Goal: Transaction & Acquisition: Purchase product/service

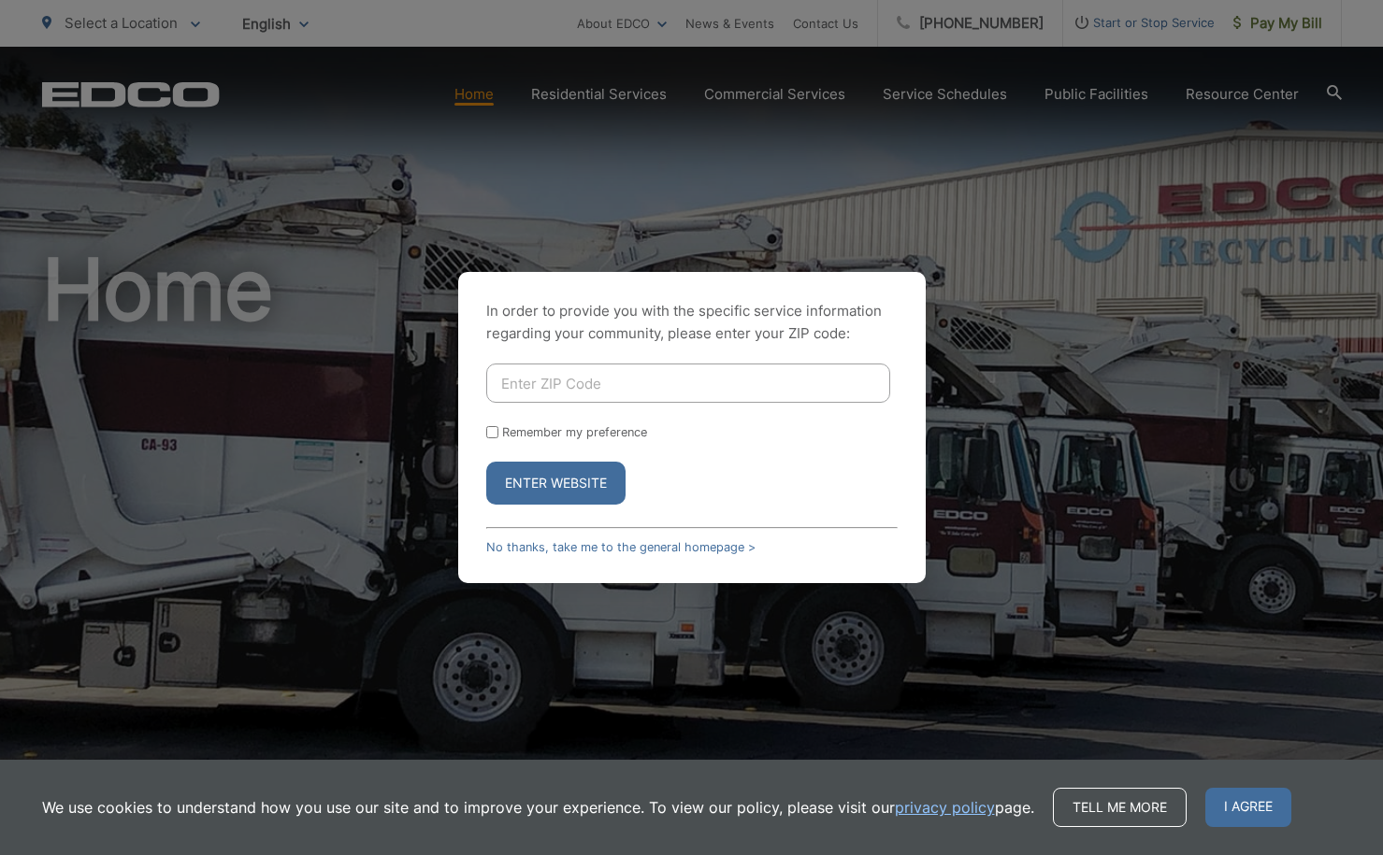
click at [585, 393] on input "Enter ZIP Code" at bounding box center [688, 383] width 404 height 39
type input "92069"
click at [490, 438] on input "Remember my preference" at bounding box center [492, 432] width 12 height 12
checkbox input "true"
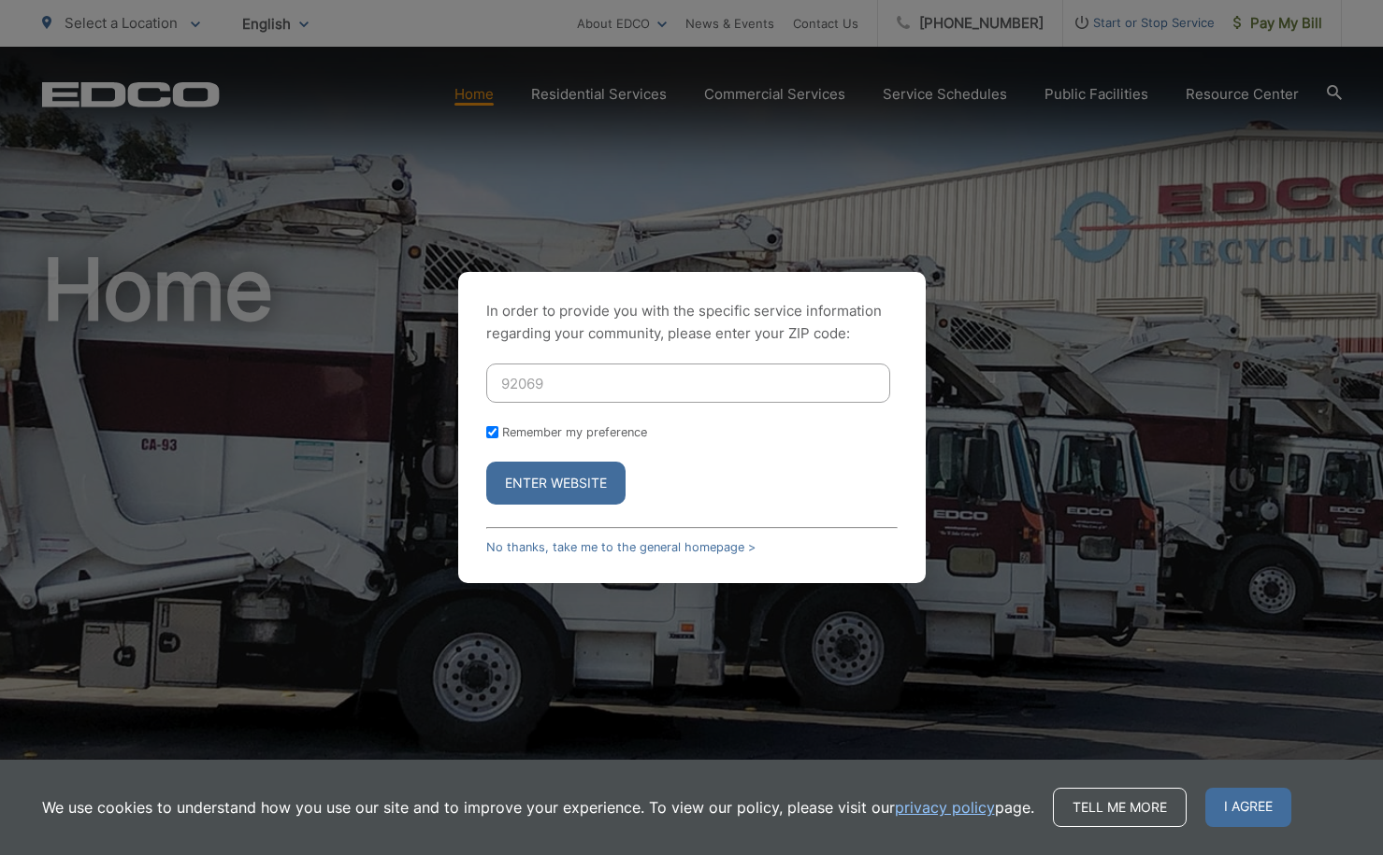
click at [541, 480] on button "Enter Website" at bounding box center [555, 483] width 139 height 43
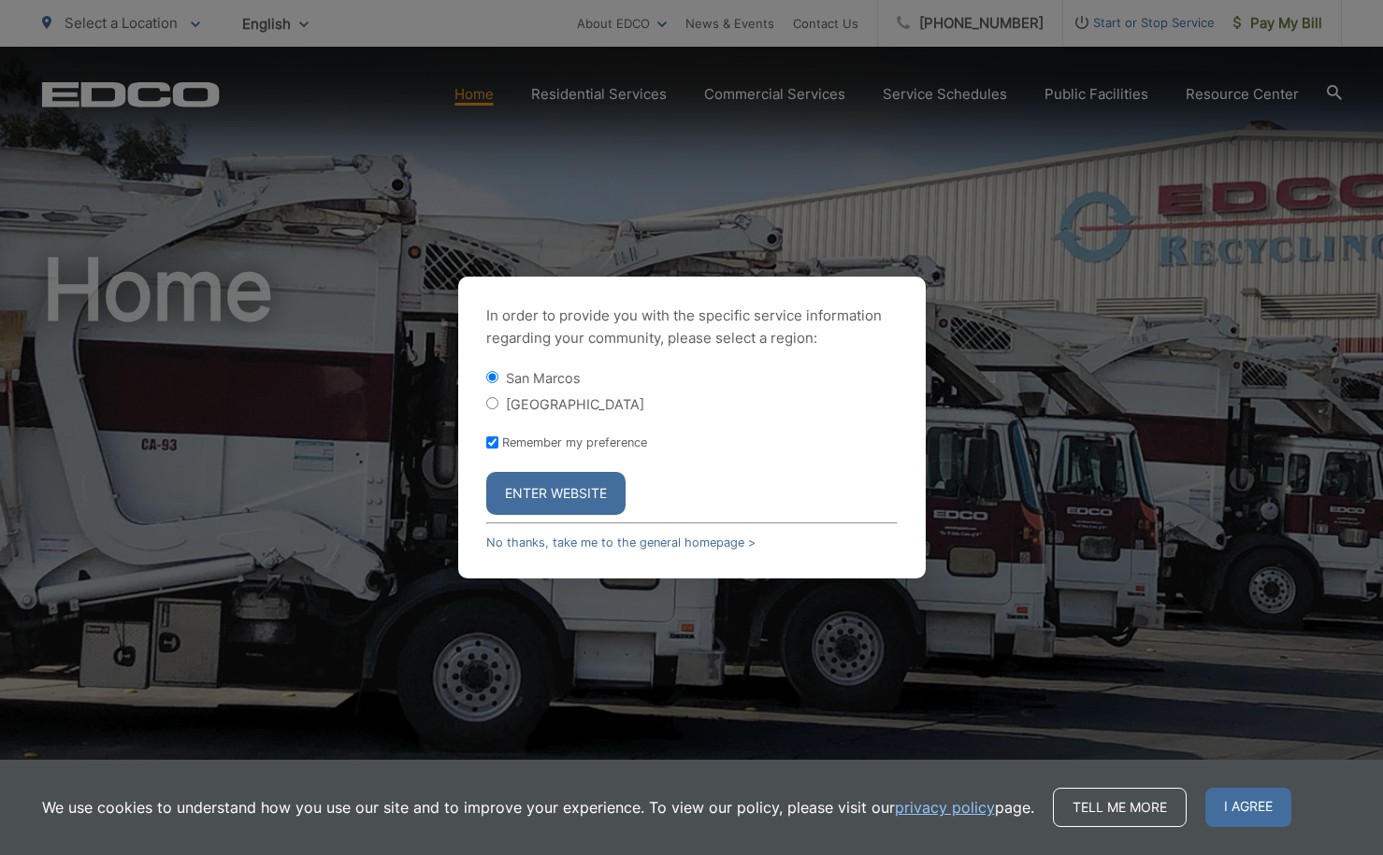
click at [565, 494] on button "Enter Website" at bounding box center [555, 493] width 139 height 43
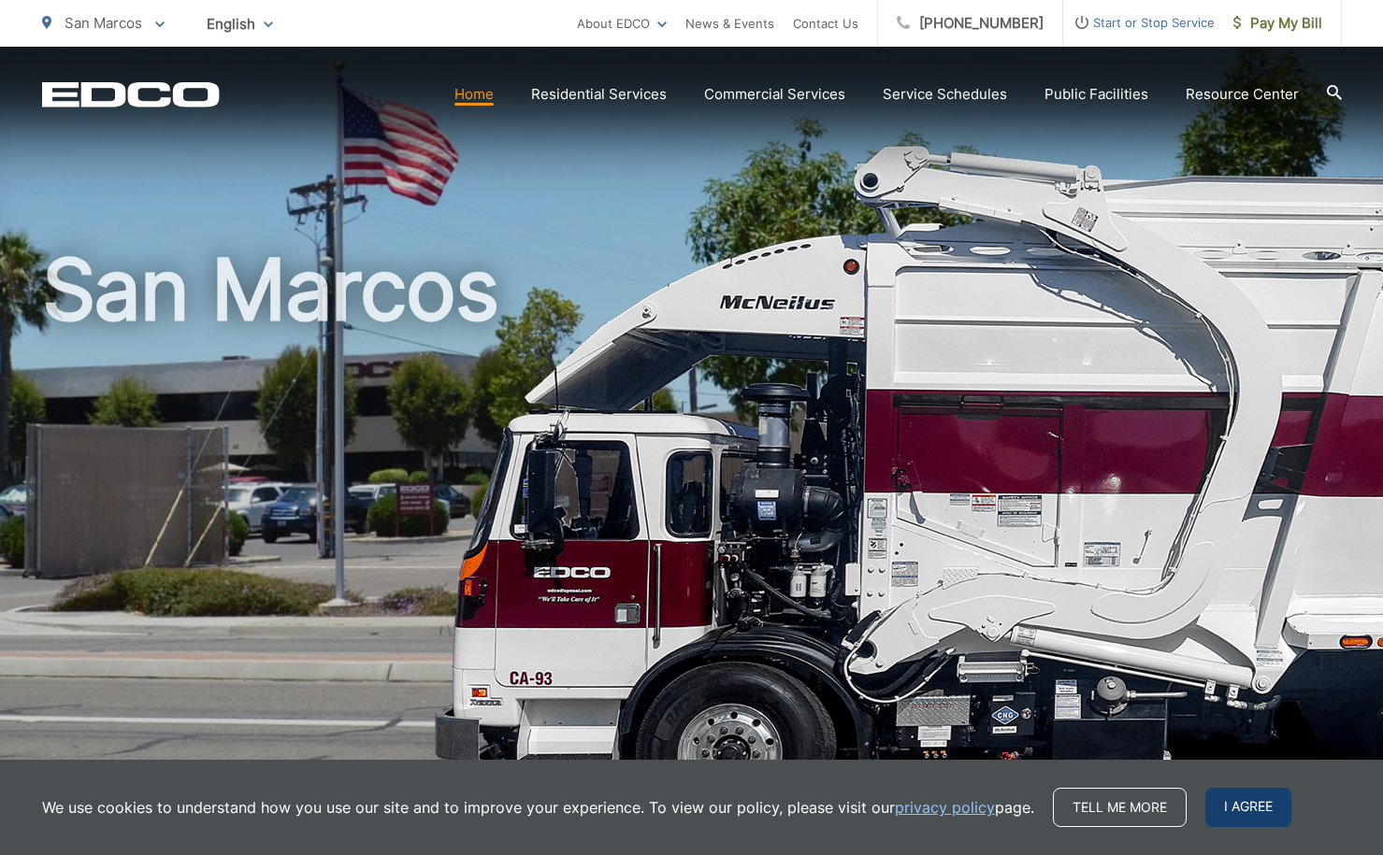
click at [1229, 806] on span "I agree" at bounding box center [1248, 807] width 86 height 39
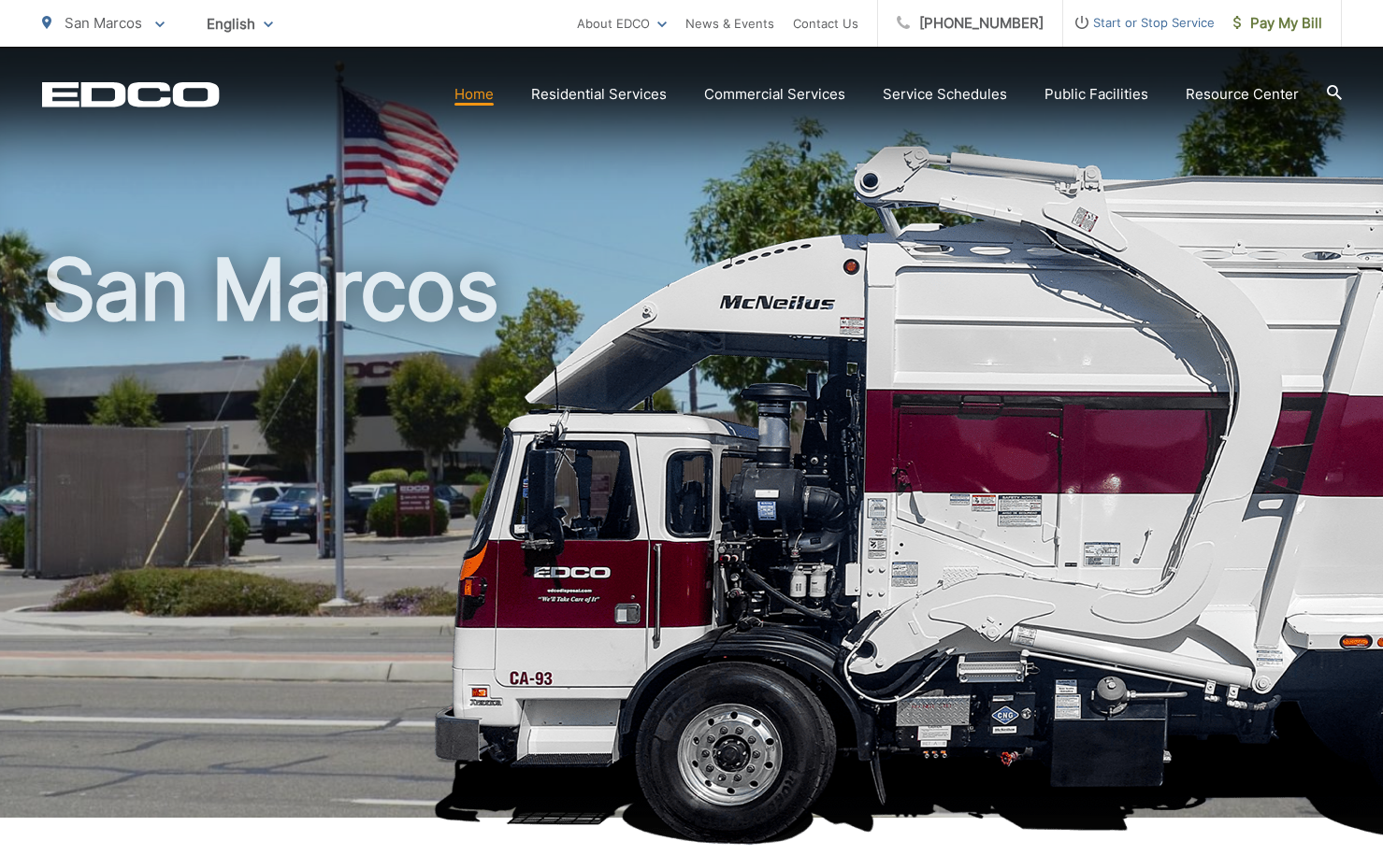
click at [475, 94] on link "Home" at bounding box center [473, 94] width 39 height 22
click at [167, 27] on ul "San Marcos To change your zip code, enter it below and press change. Change Tak…" at bounding box center [309, 23] width 535 height 47
click at [151, 25] on p "San Marcos" at bounding box center [103, 23] width 122 height 22
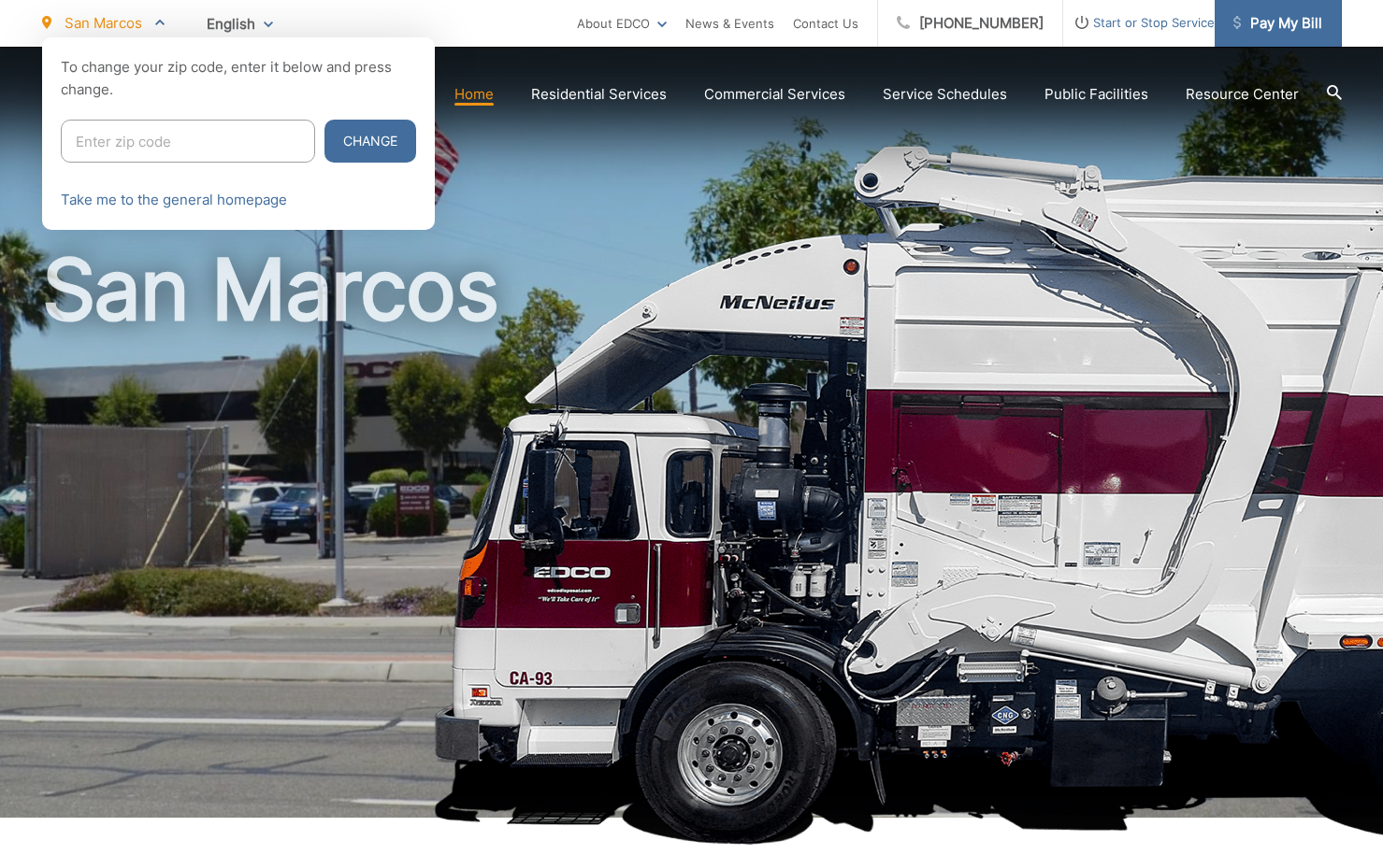
click at [1270, 30] on span "Pay My Bill" at bounding box center [1277, 23] width 89 height 22
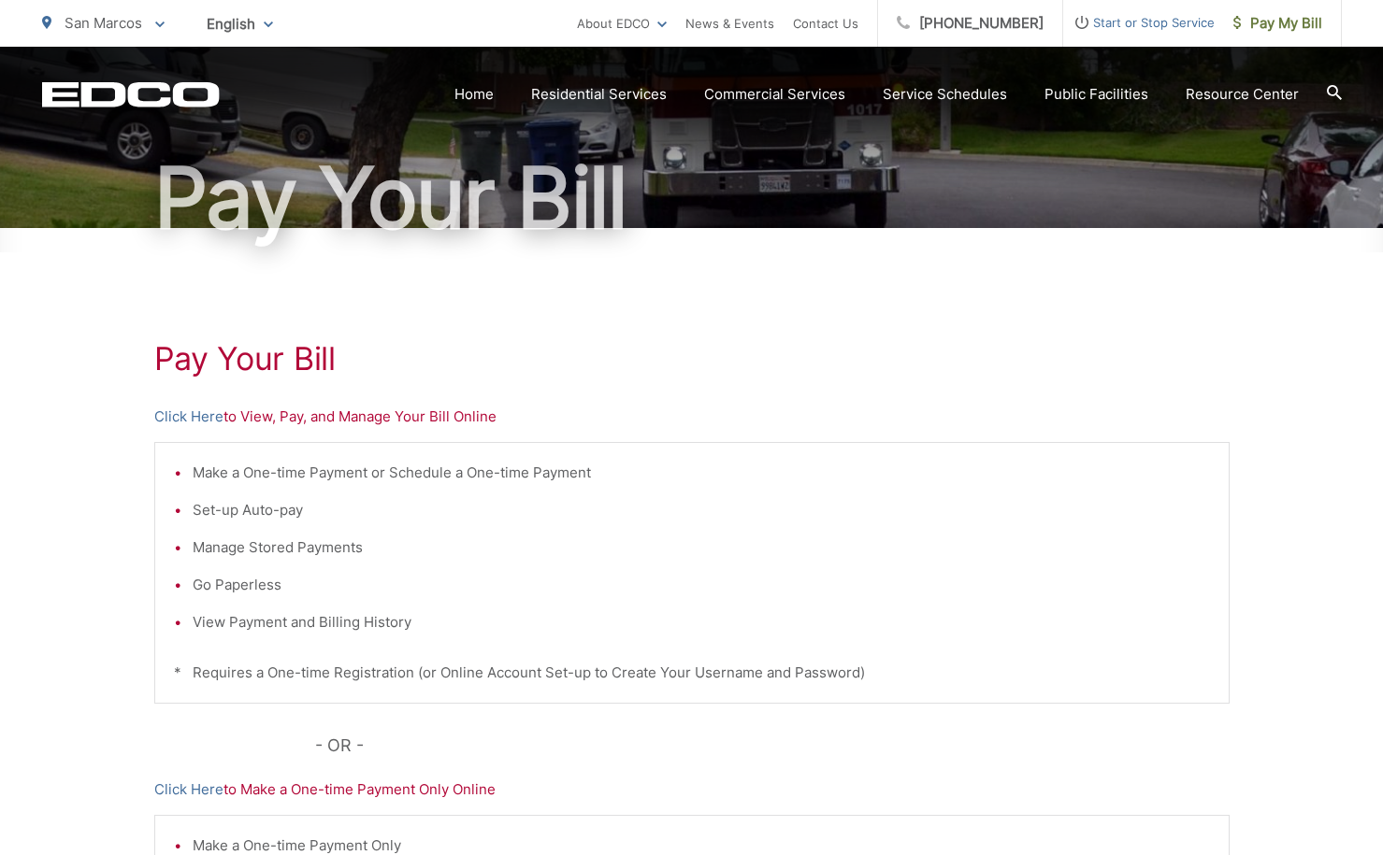
scroll to position [152, 0]
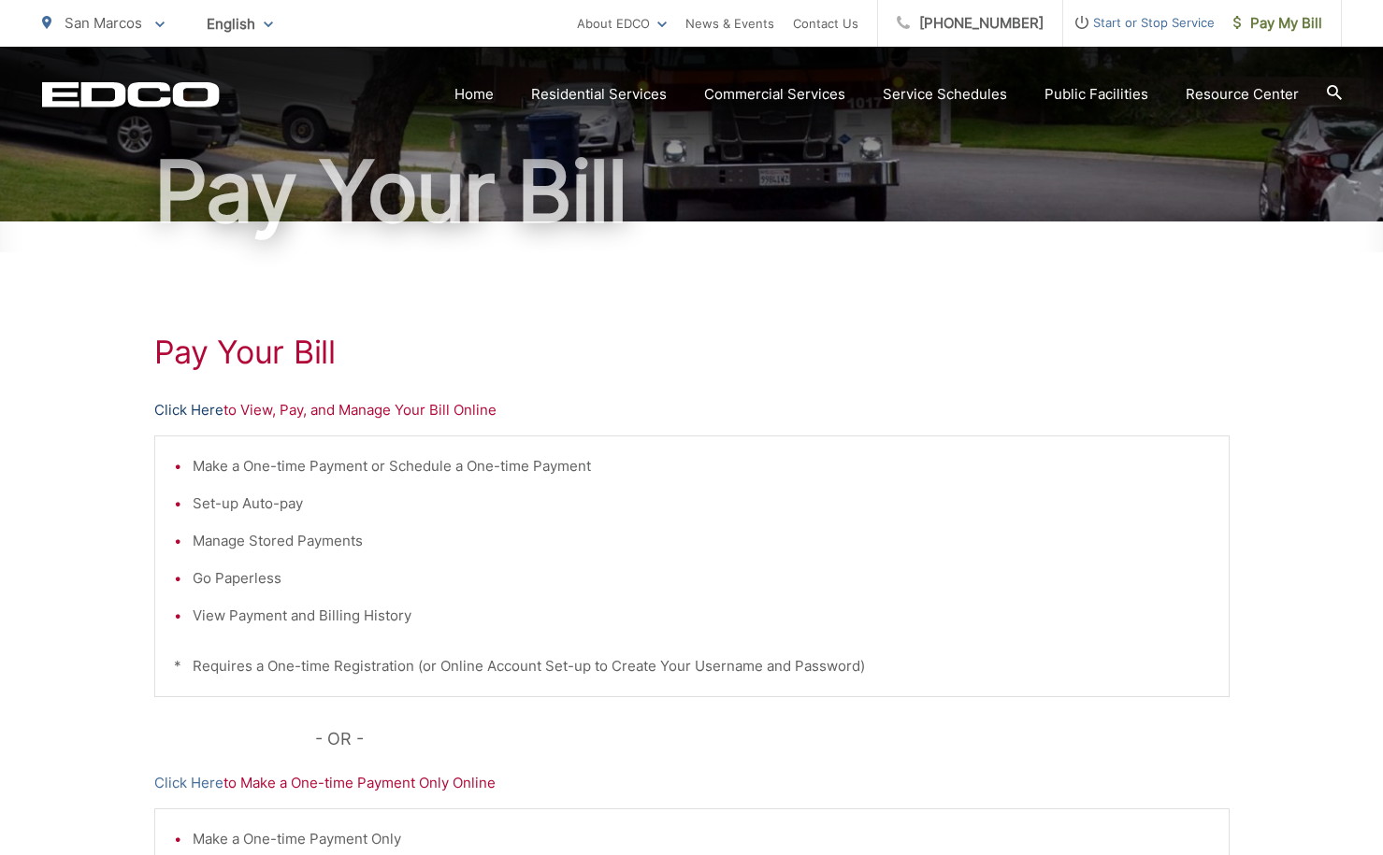
click at [191, 411] on link "Click Here" at bounding box center [188, 410] width 69 height 22
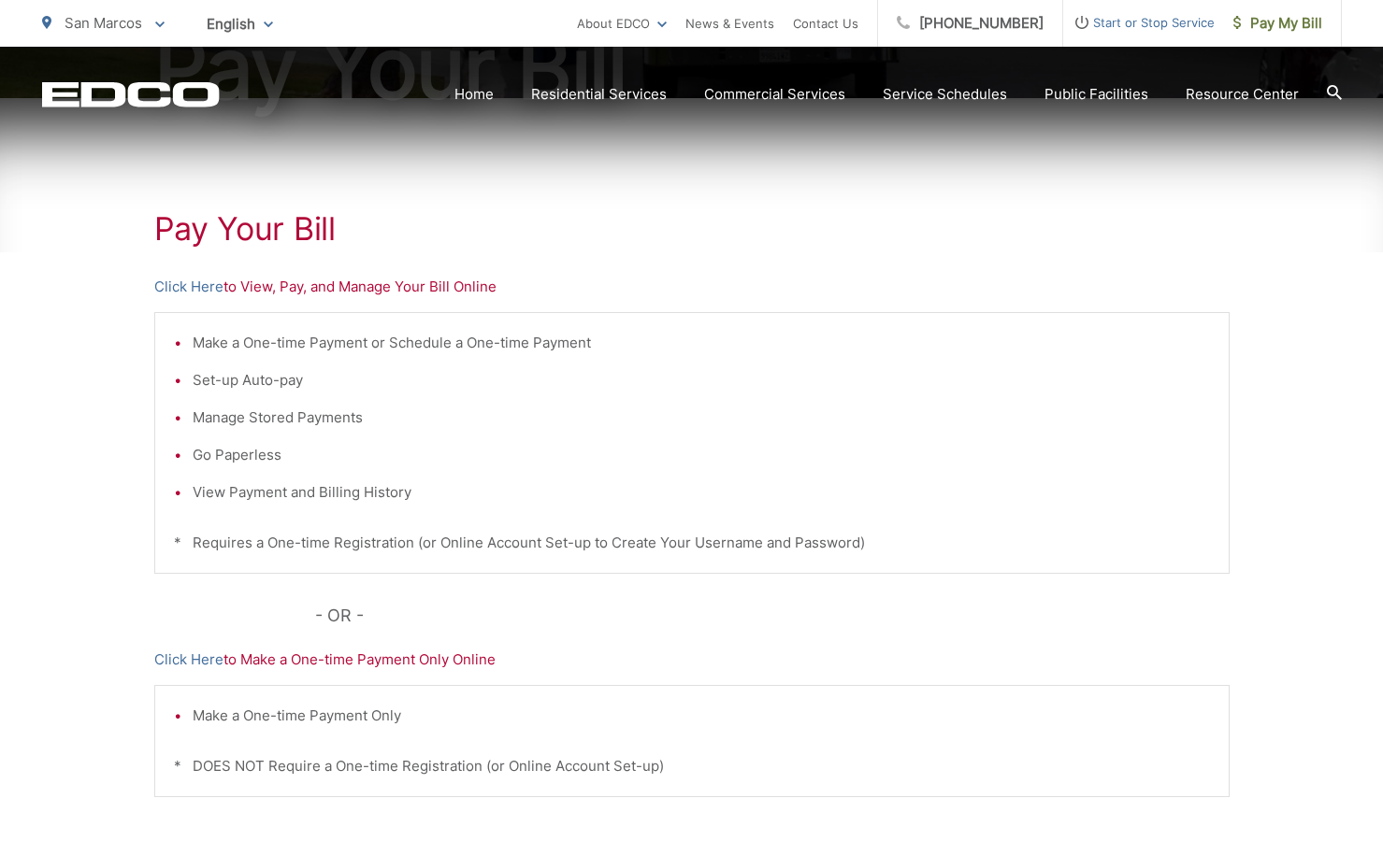
scroll to position [294, 0]
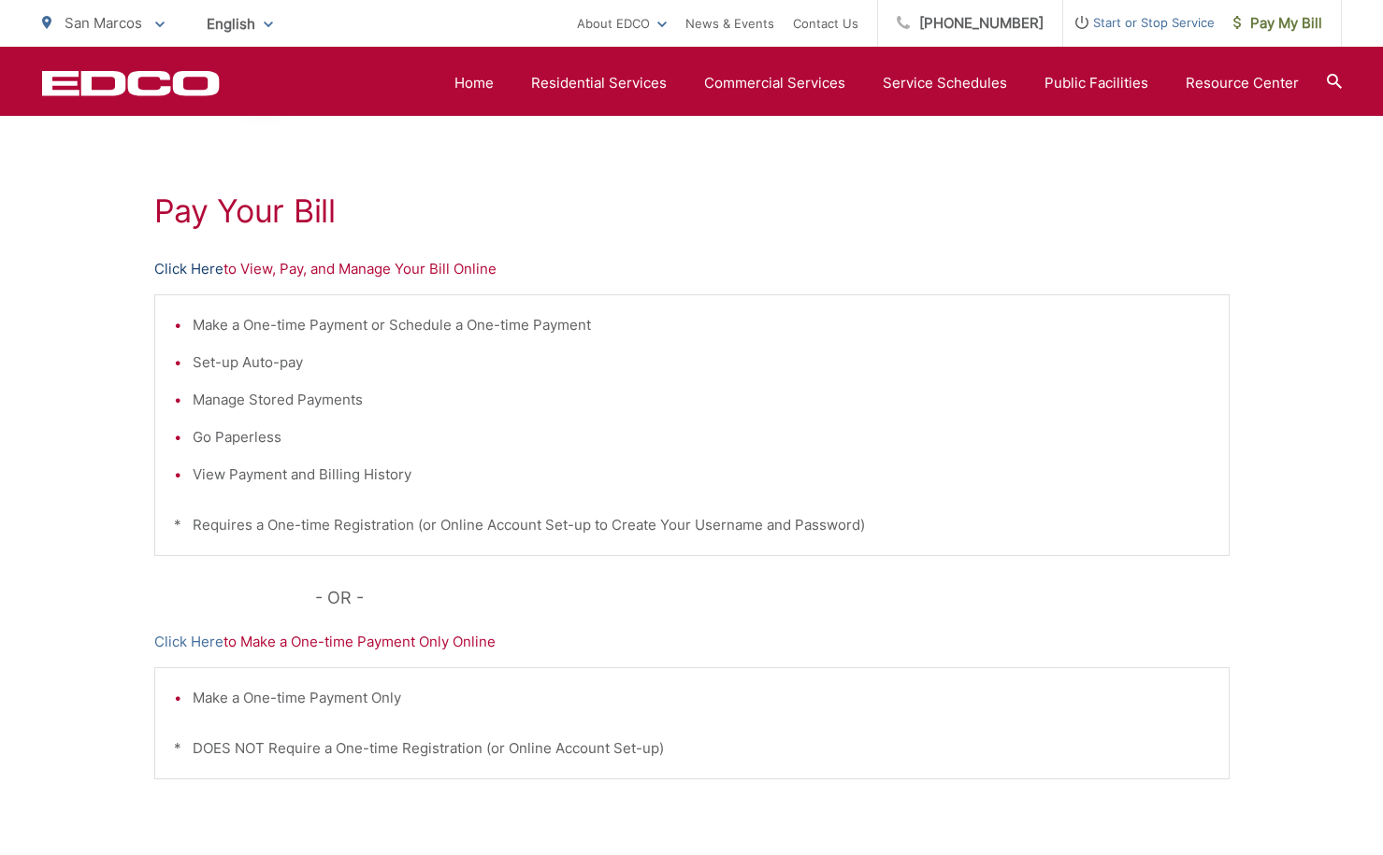
click at [202, 266] on link "Click Here" at bounding box center [188, 269] width 69 height 22
